Goal: Task Accomplishment & Management: Manage account settings

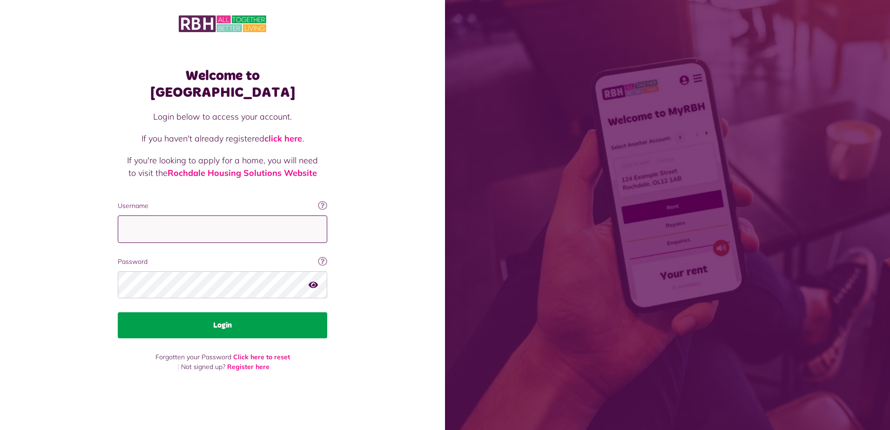
type input "**********"
click at [216, 320] on button "Login" at bounding box center [222, 325] width 209 height 26
click at [225, 315] on button "Login" at bounding box center [222, 325] width 209 height 26
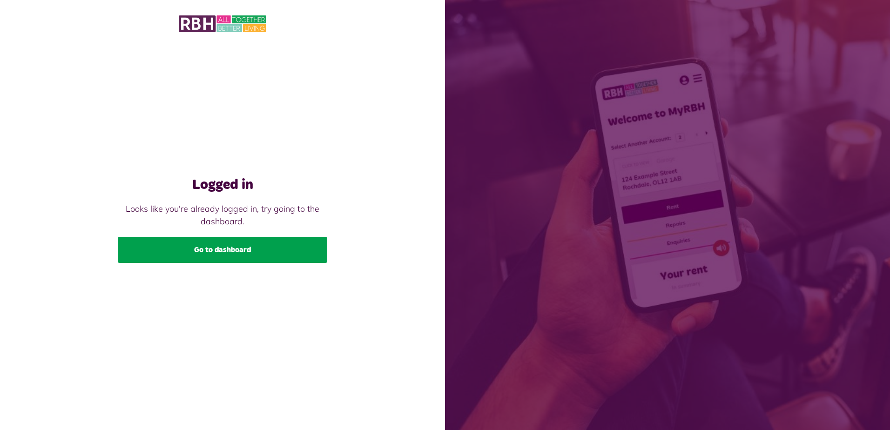
click at [246, 252] on link "Go to dashboard" at bounding box center [222, 250] width 209 height 26
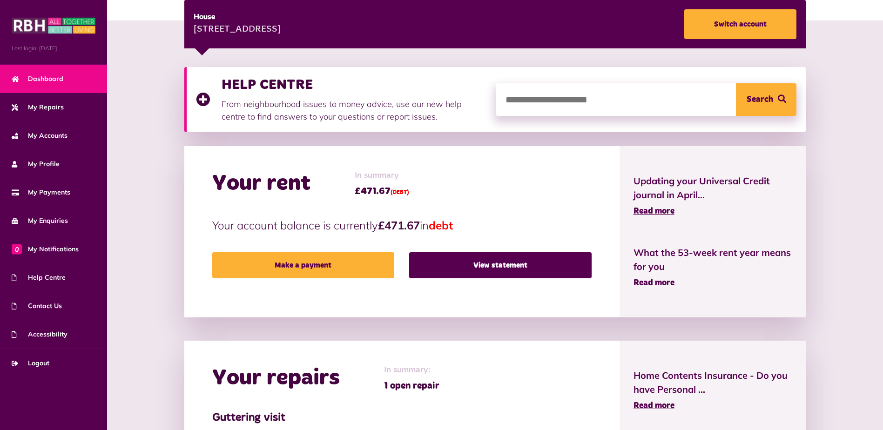
scroll to position [139, 0]
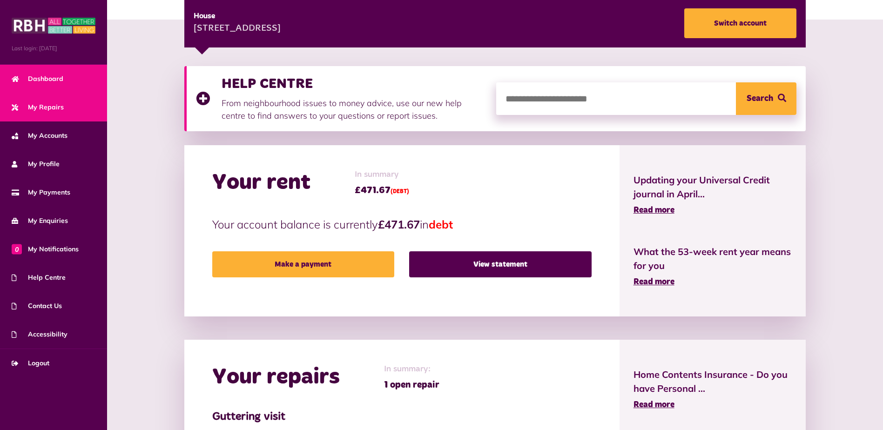
click at [44, 109] on span "My Repairs" at bounding box center [38, 107] width 52 height 10
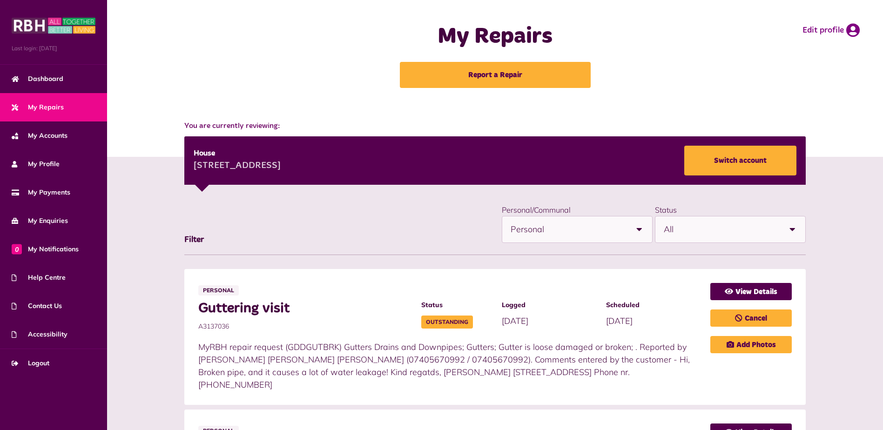
scroll to position [1, 0]
